Goal: Transaction & Acquisition: Purchase product/service

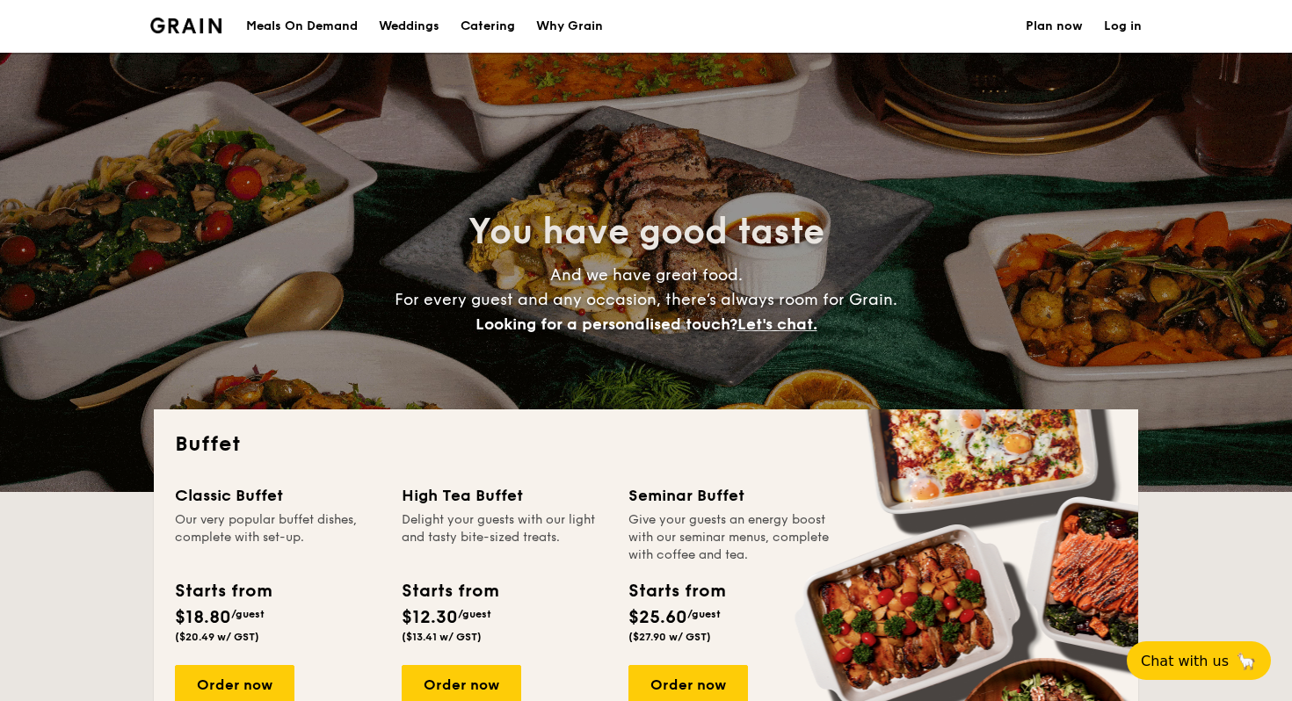
select select
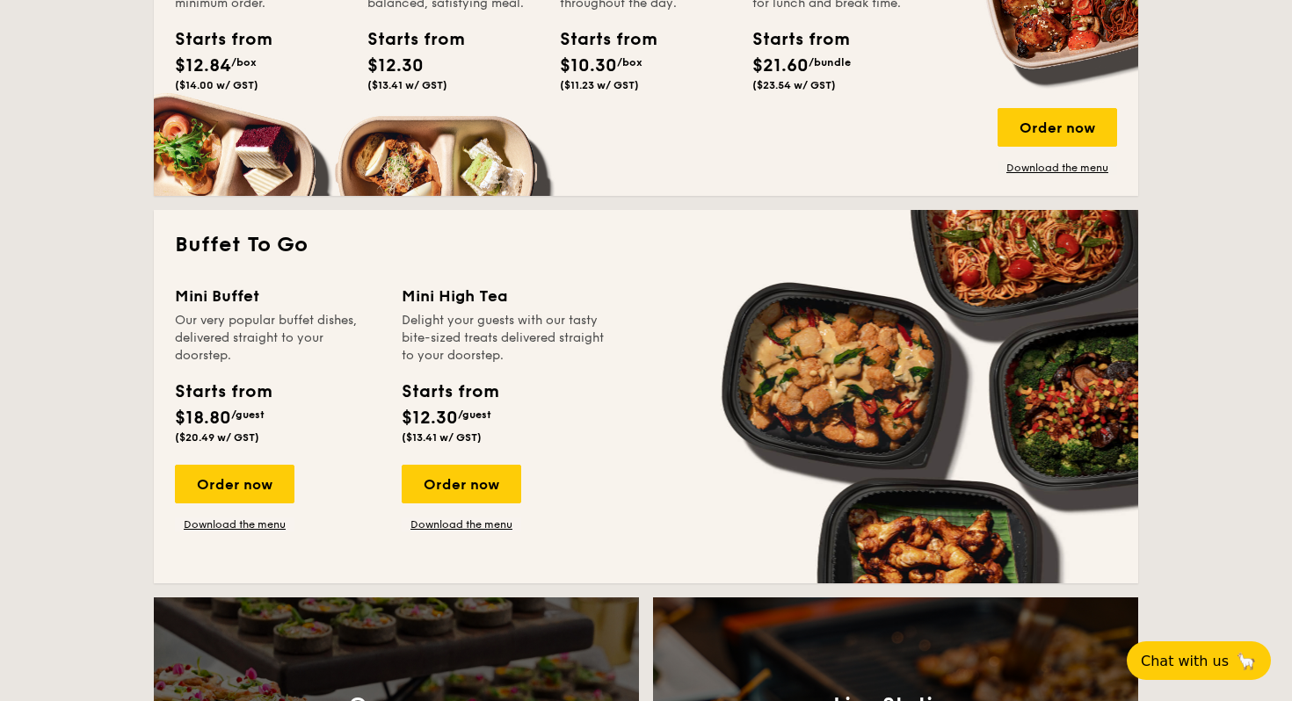
scroll to position [1141, 0]
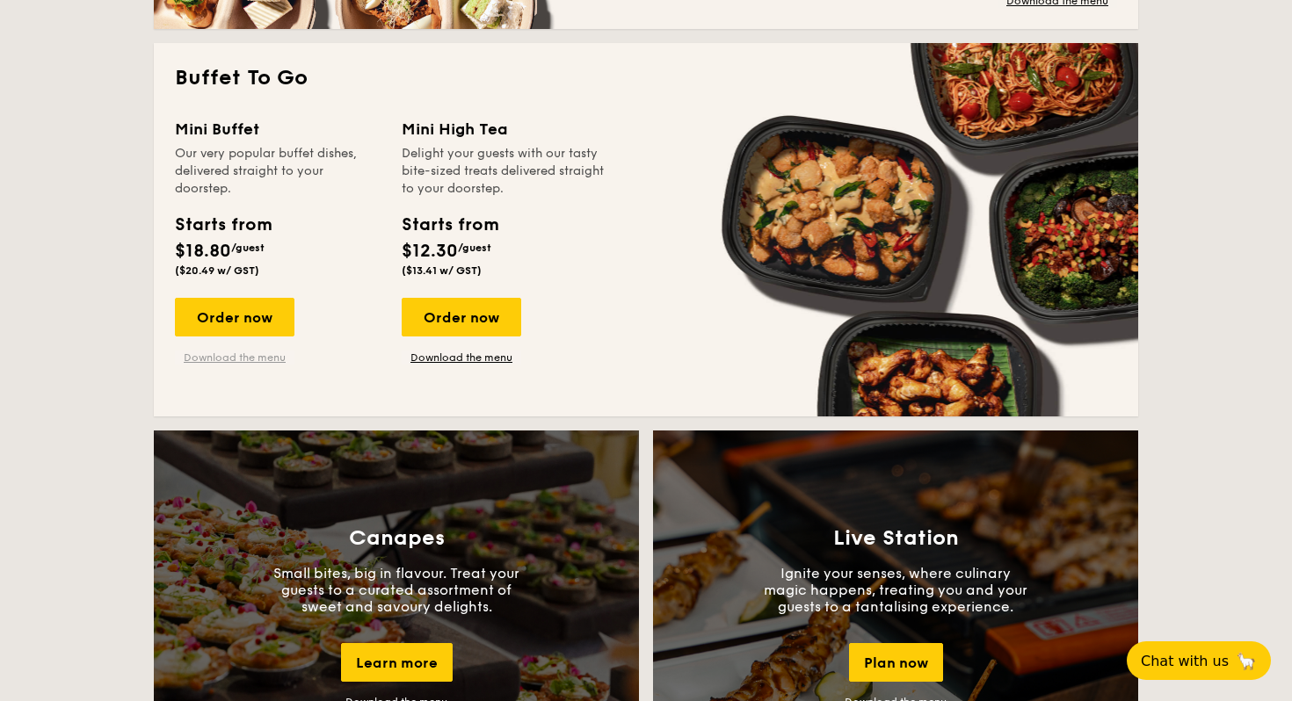
click at [232, 361] on link "Download the menu" at bounding box center [234, 358] width 119 height 14
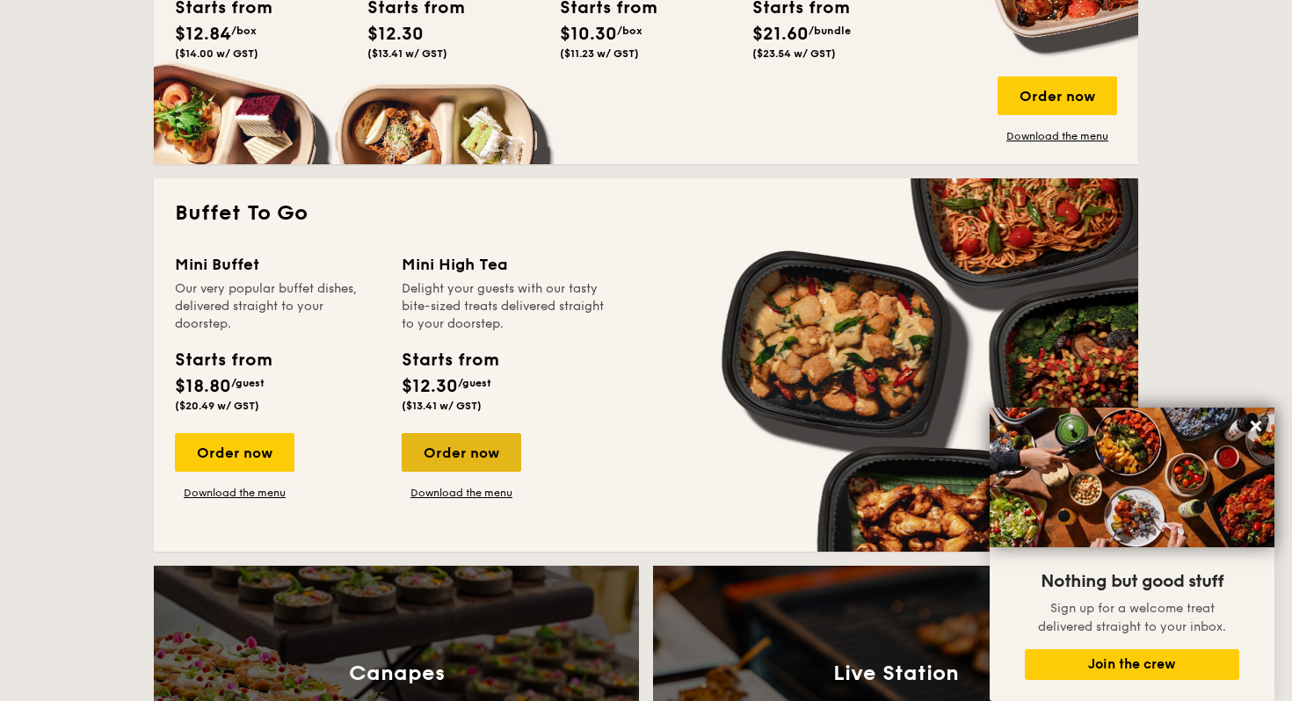
scroll to position [887, 0]
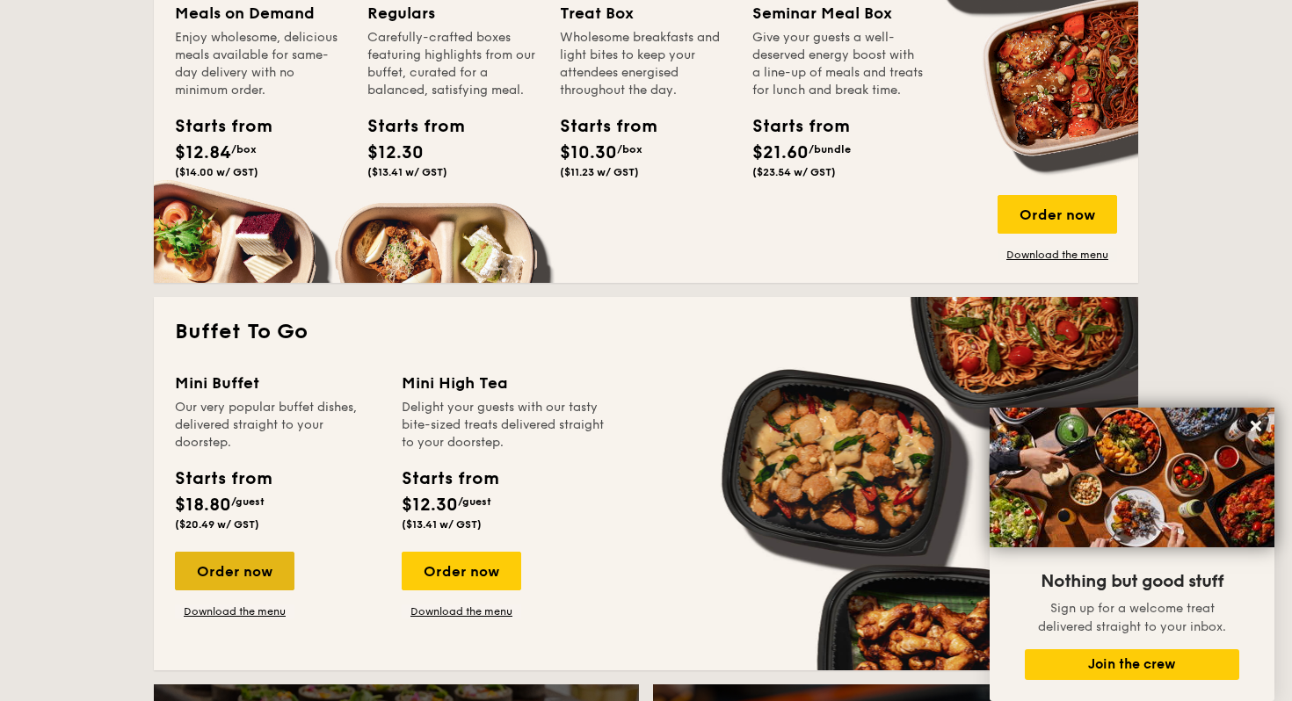
click at [235, 563] on div "Order now" at bounding box center [234, 571] width 119 height 39
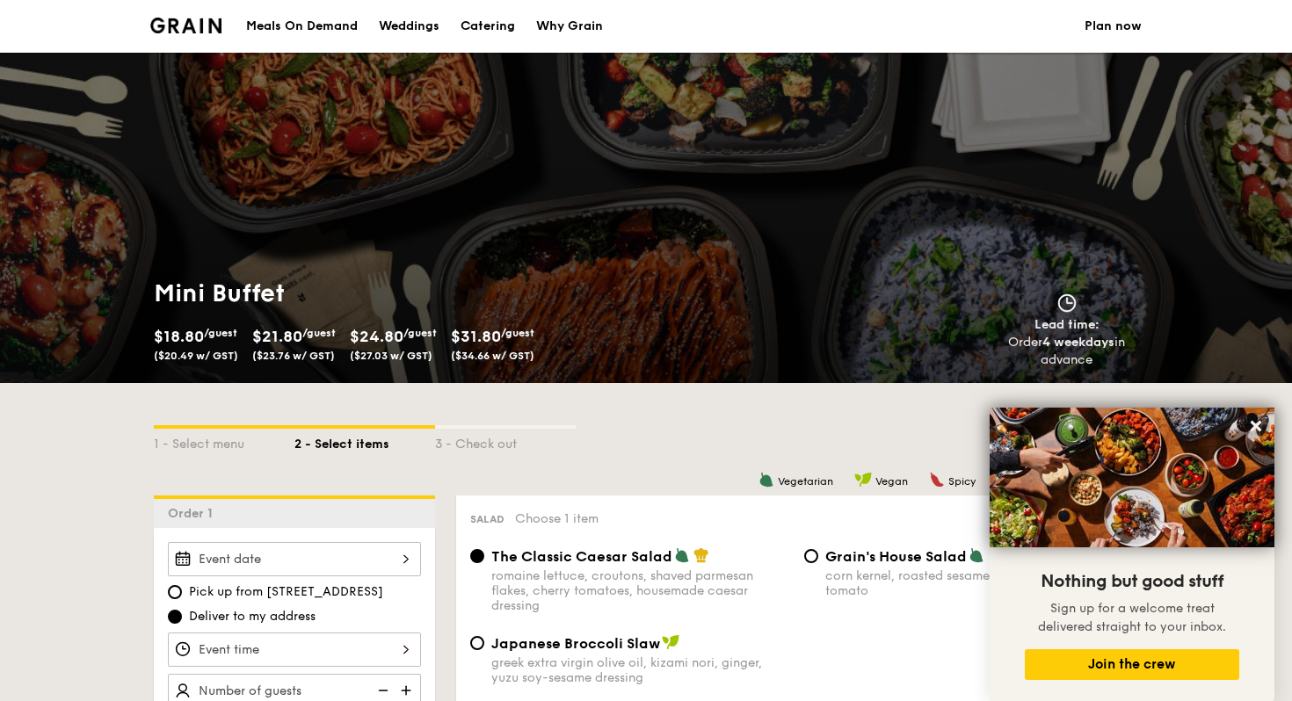
scroll to position [190, 0]
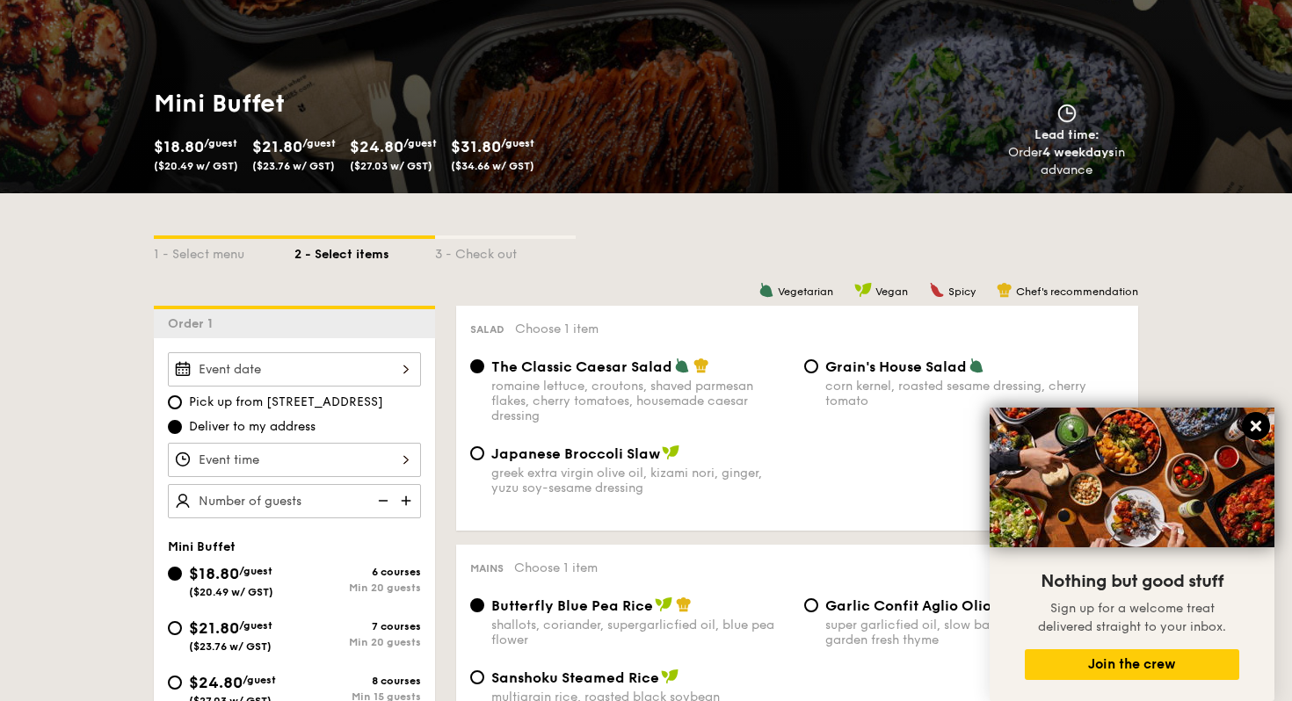
click at [1260, 431] on icon at bounding box center [1255, 426] width 11 height 11
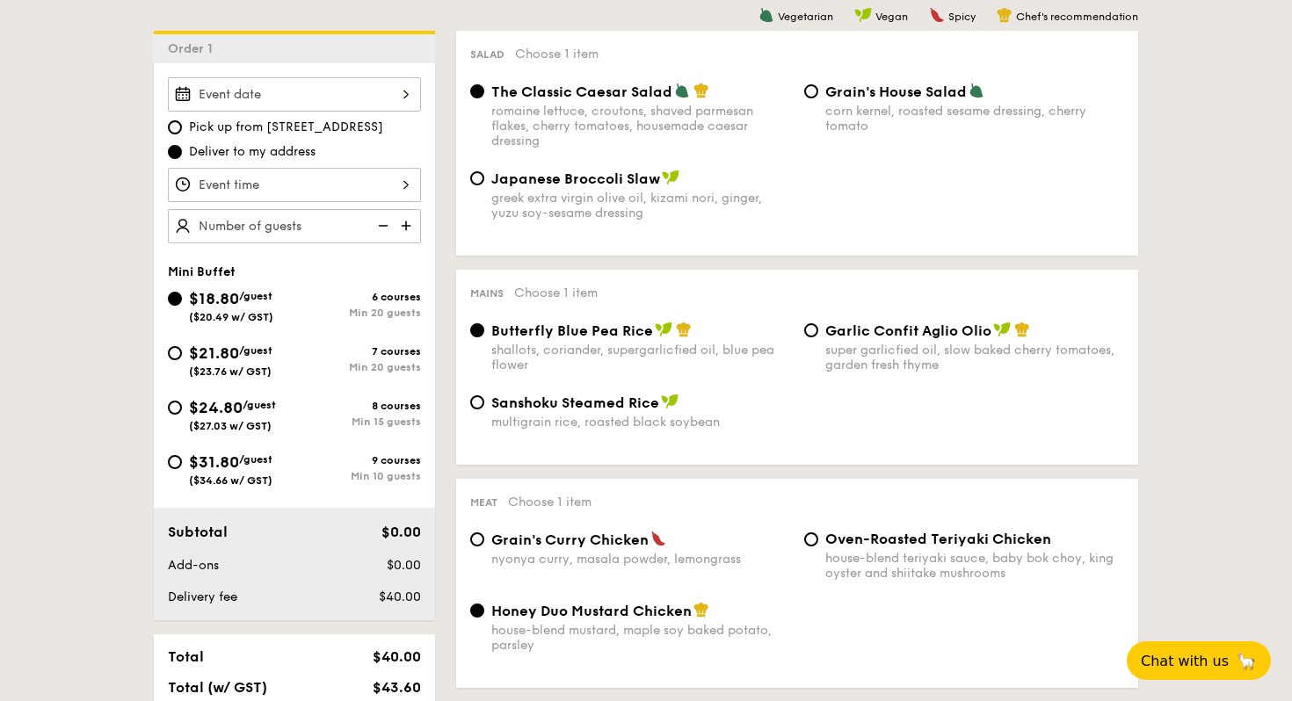
scroll to position [467, 0]
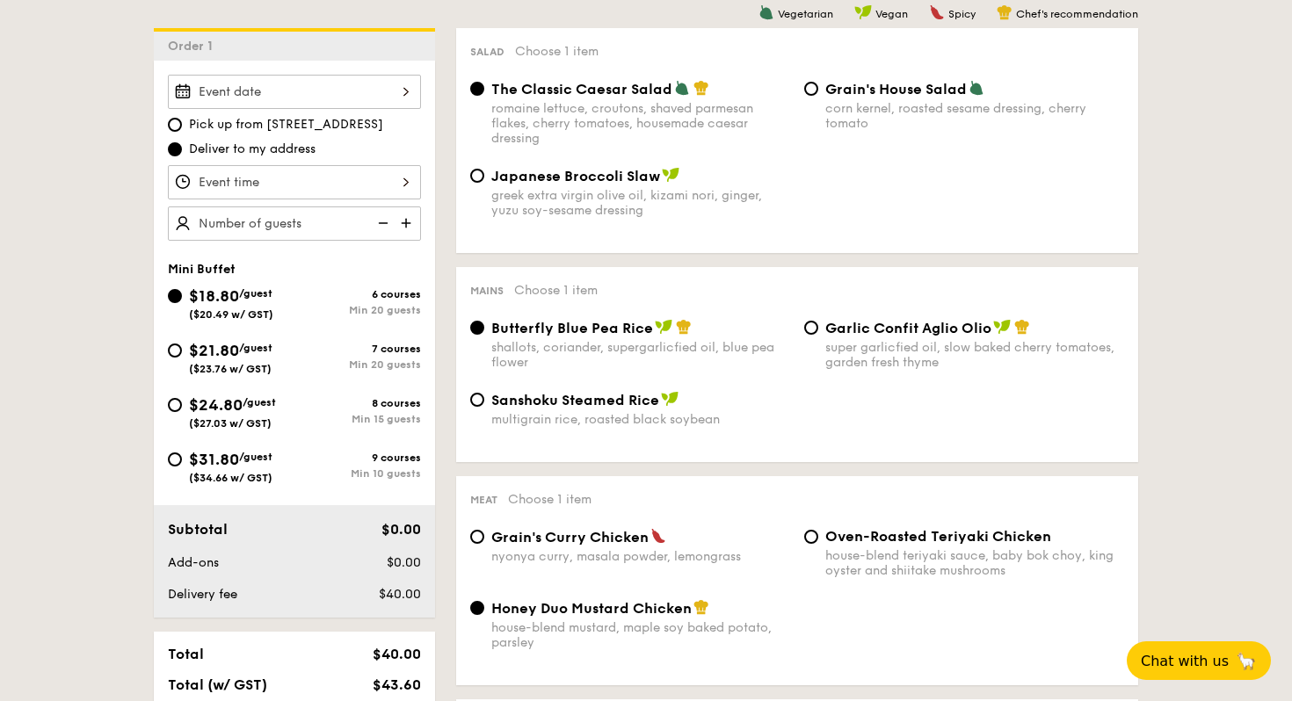
click at [487, 172] on div "Japanese Broccoli Slaw greek extra virgin olive oil, kizami [PERSON_NAME], yuzu…" at bounding box center [630, 192] width 334 height 51
click at [487, 181] on div "Japanese Broccoli Slaw greek extra virgin olive oil, kizami [PERSON_NAME], yuzu…" at bounding box center [630, 192] width 334 height 51
click at [477, 177] on input "Japanese Broccoli Slaw greek extra virgin olive oil, kizami [PERSON_NAME], yuzu…" at bounding box center [477, 176] width 14 height 14
radio input "true"
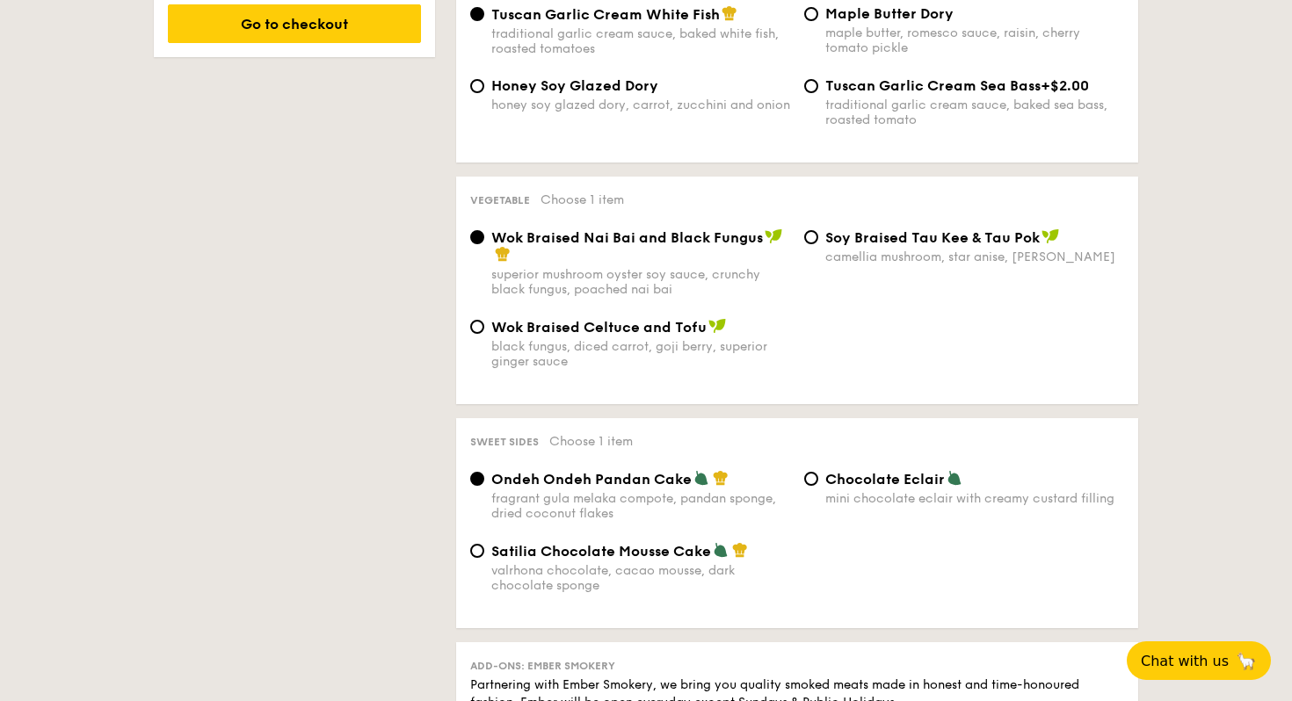
scroll to position [1509, 0]
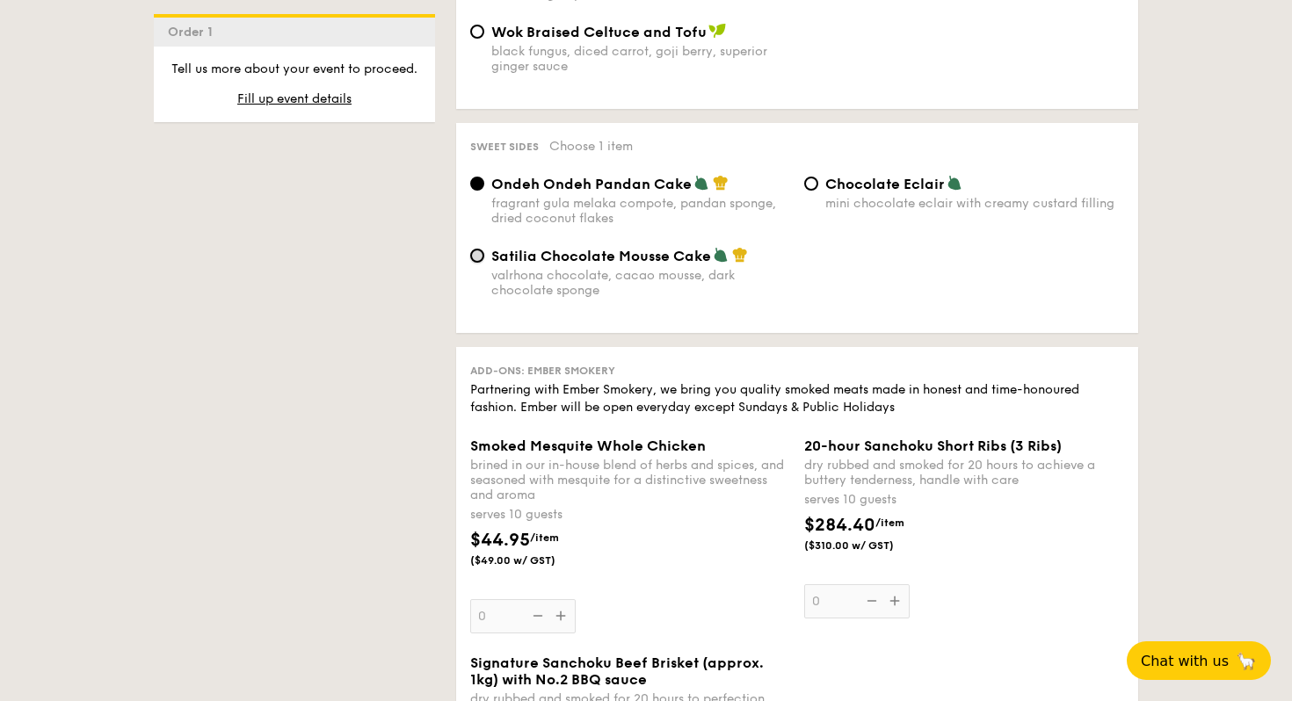
click at [481, 263] on input "Satilia Chocolate Mousse Cake valrhona chocolate, cacao mousse, dark chocolate …" at bounding box center [477, 256] width 14 height 14
radio input "true"
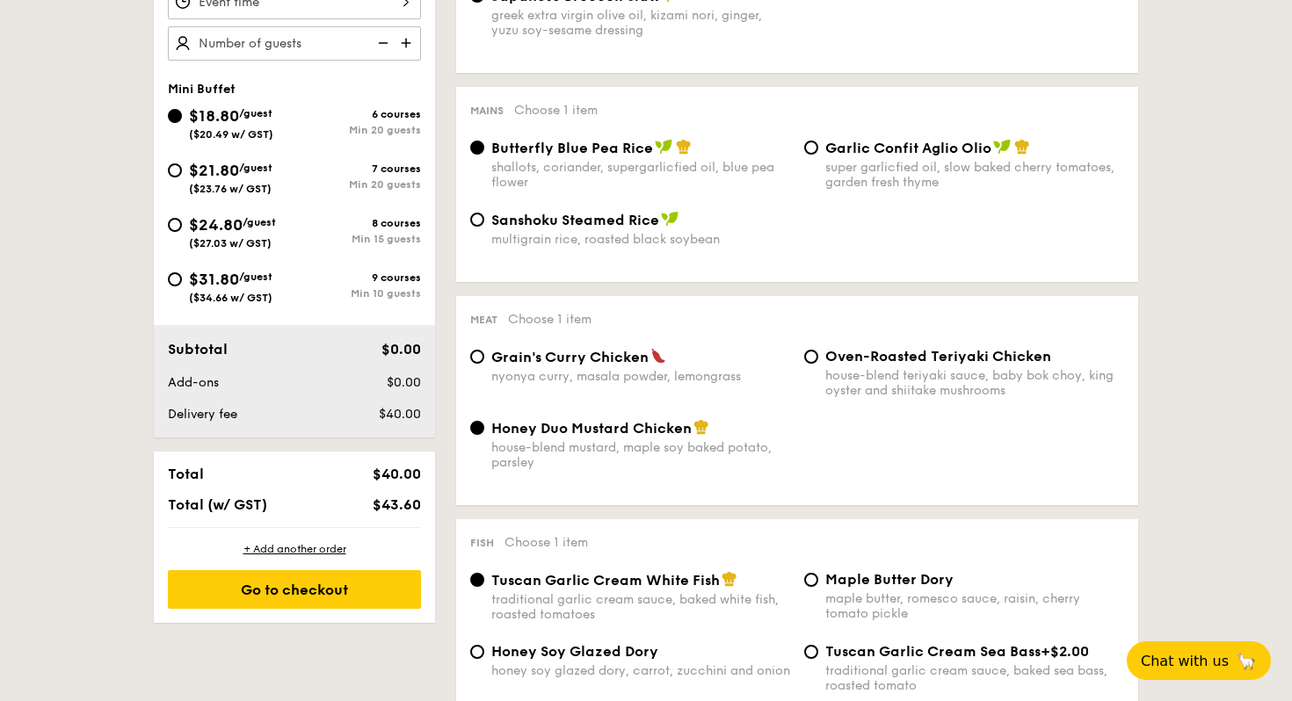
scroll to position [606, 0]
